Goal: Information Seeking & Learning: Learn about a topic

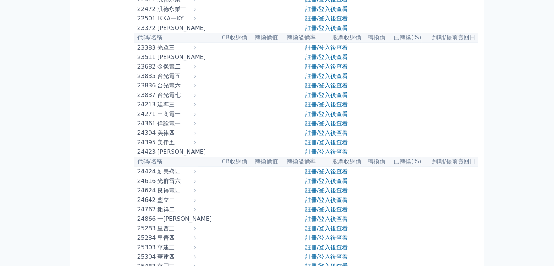
scroll to position [655, 0]
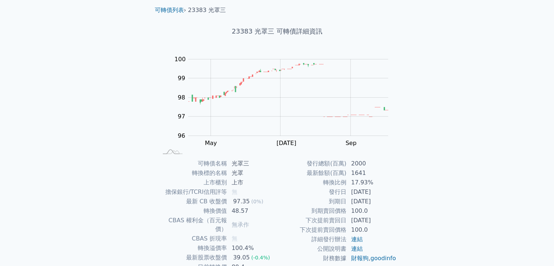
scroll to position [71, 0]
